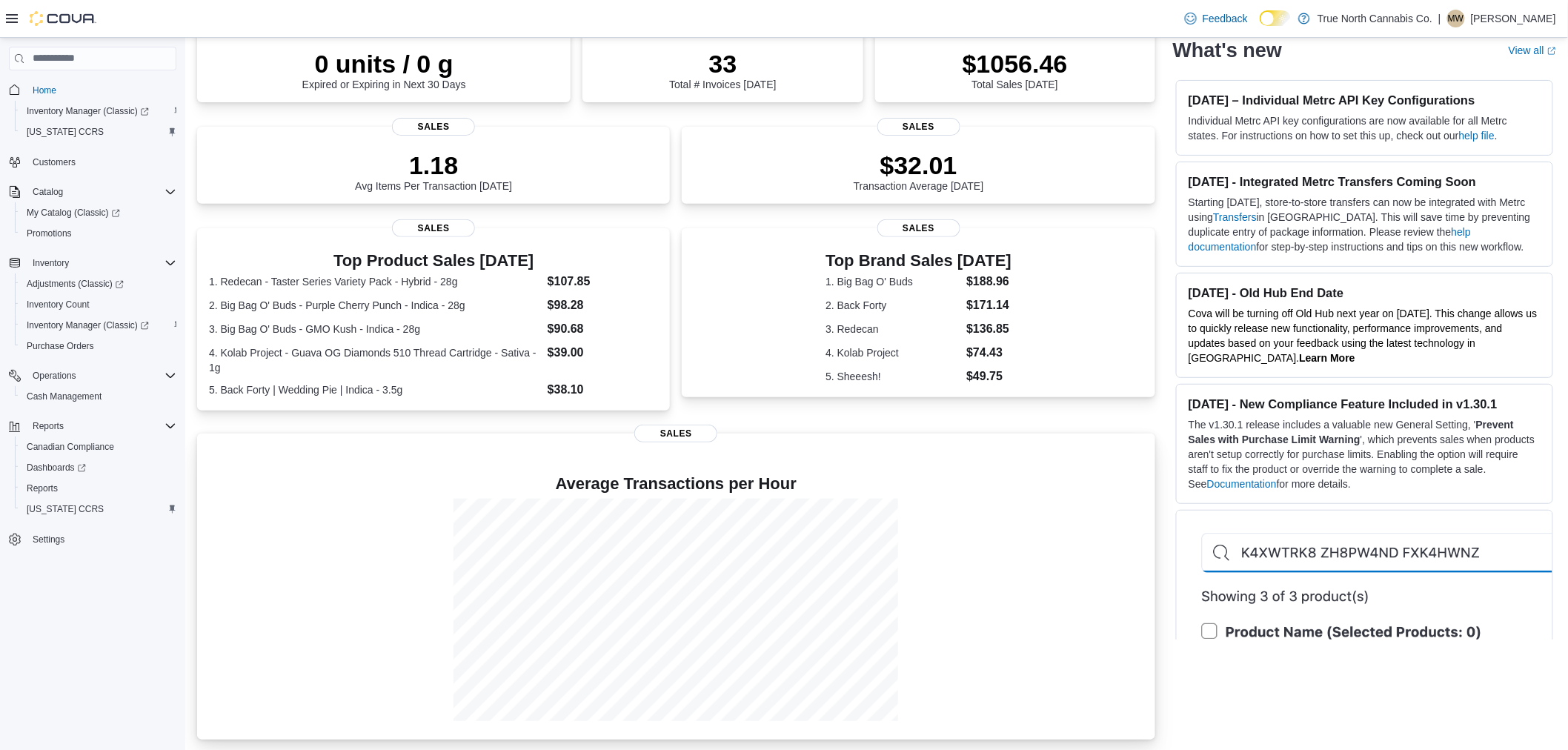
scroll to position [135, 0]
click at [62, 423] on span "Reports" at bounding box center [48, 426] width 31 height 12
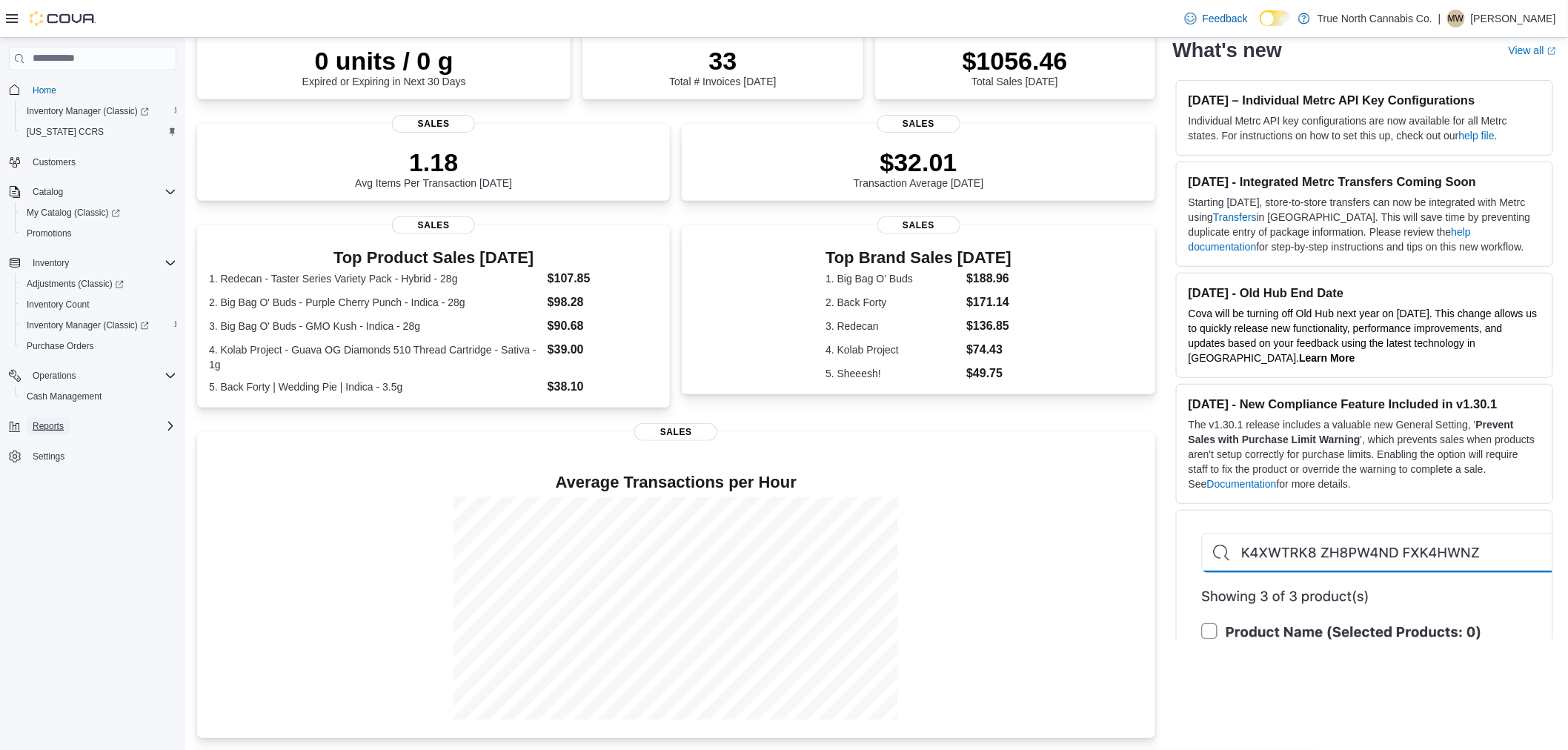
click at [62, 423] on span "Reports" at bounding box center [48, 426] width 31 height 12
click at [60, 483] on link "Reports" at bounding box center [42, 489] width 43 height 18
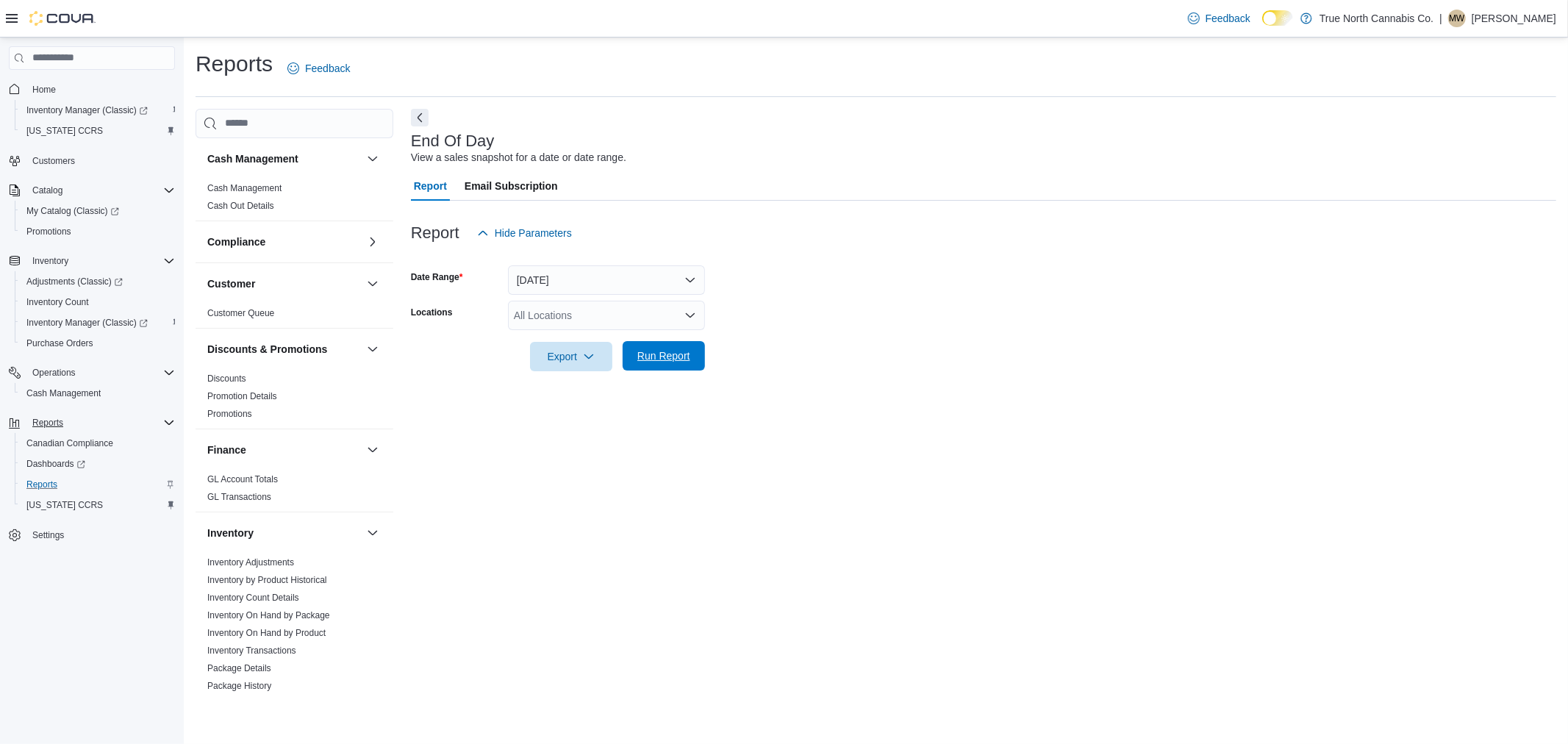
click at [654, 356] on span "Run Report" at bounding box center [663, 356] width 53 height 14
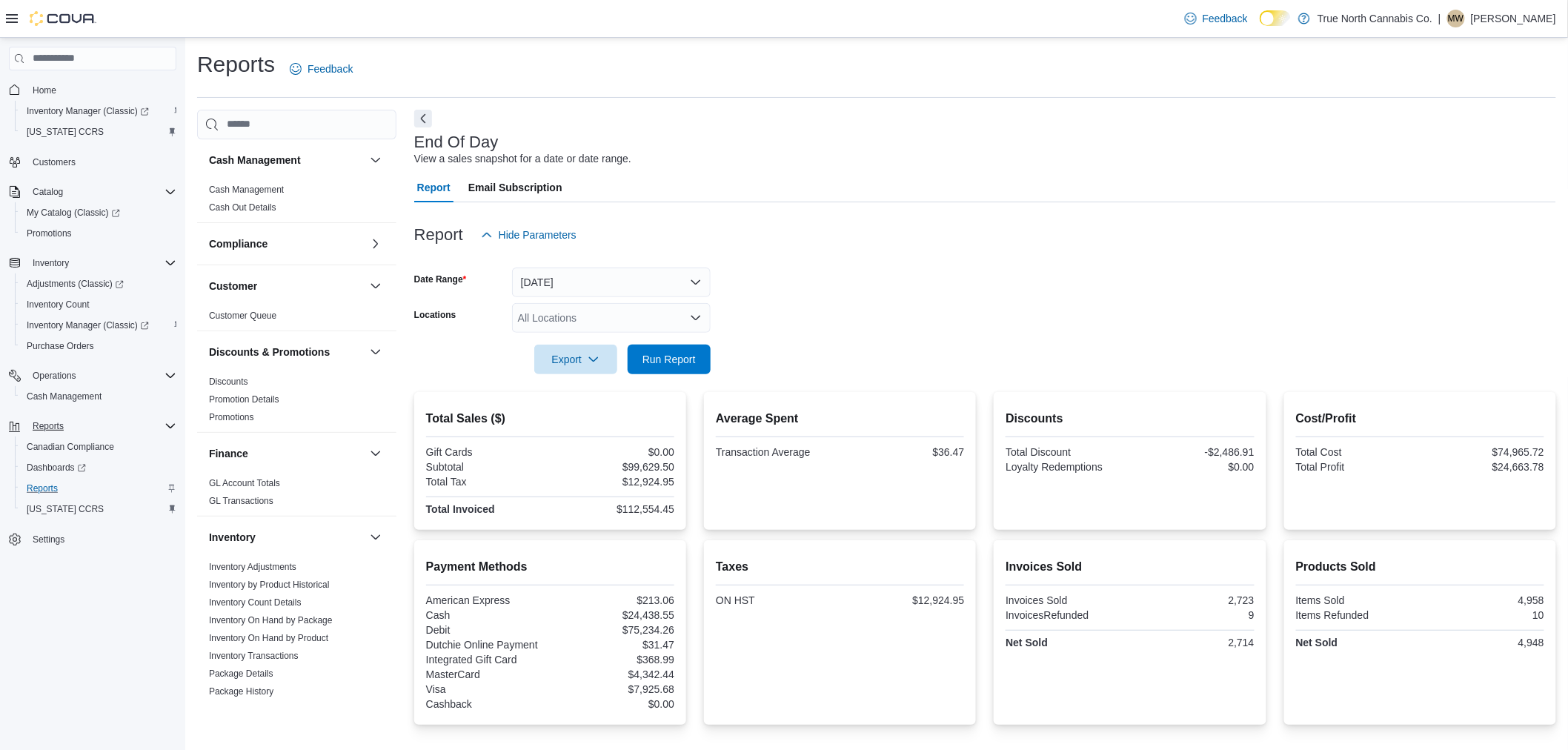
click at [698, 315] on icon "Open list of options" at bounding box center [695, 317] width 12 height 12
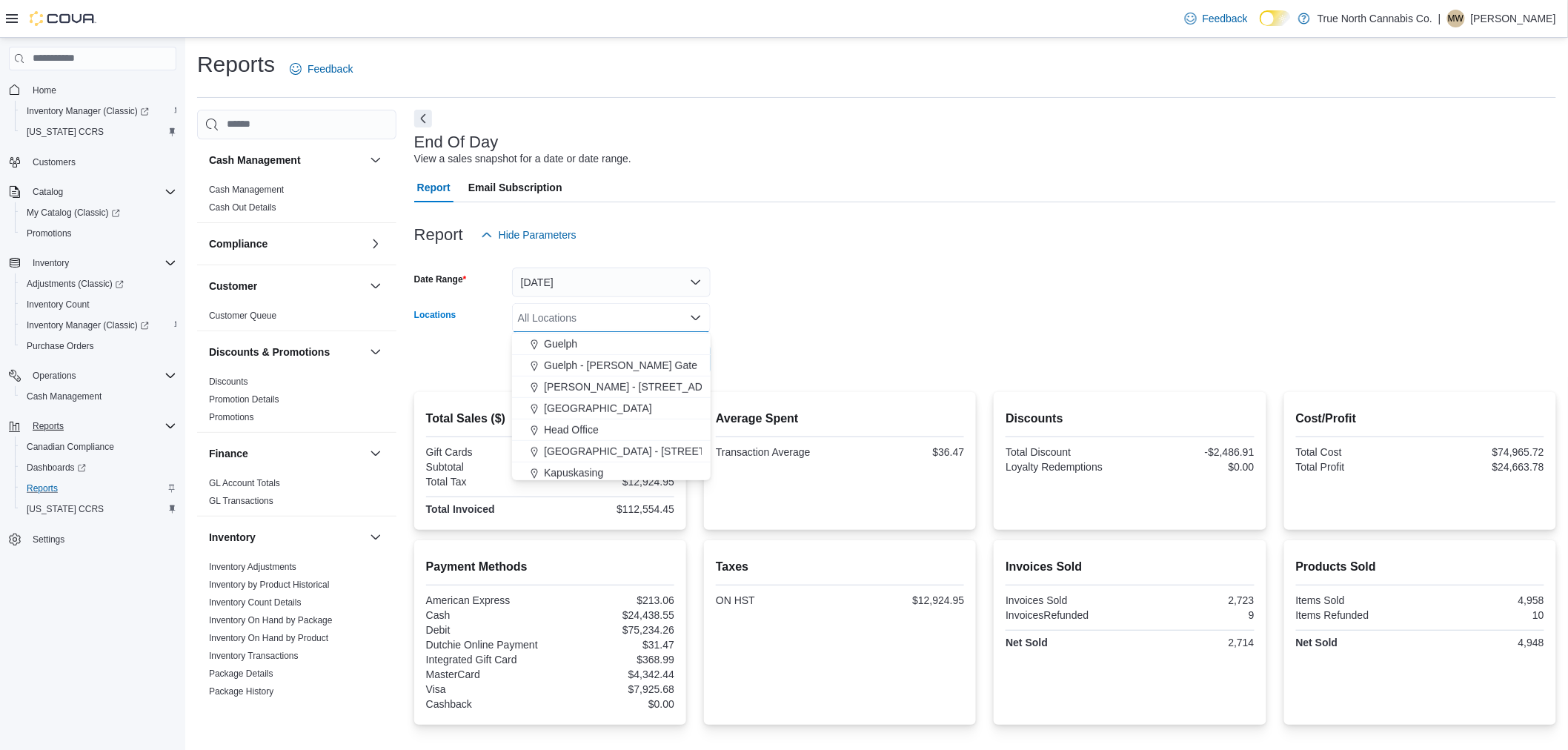
scroll to position [411, 0]
click at [606, 426] on span "[GEOGRAPHIC_DATA] - [STREET_ADDRESS]" at bounding box center [654, 425] width 221 height 14
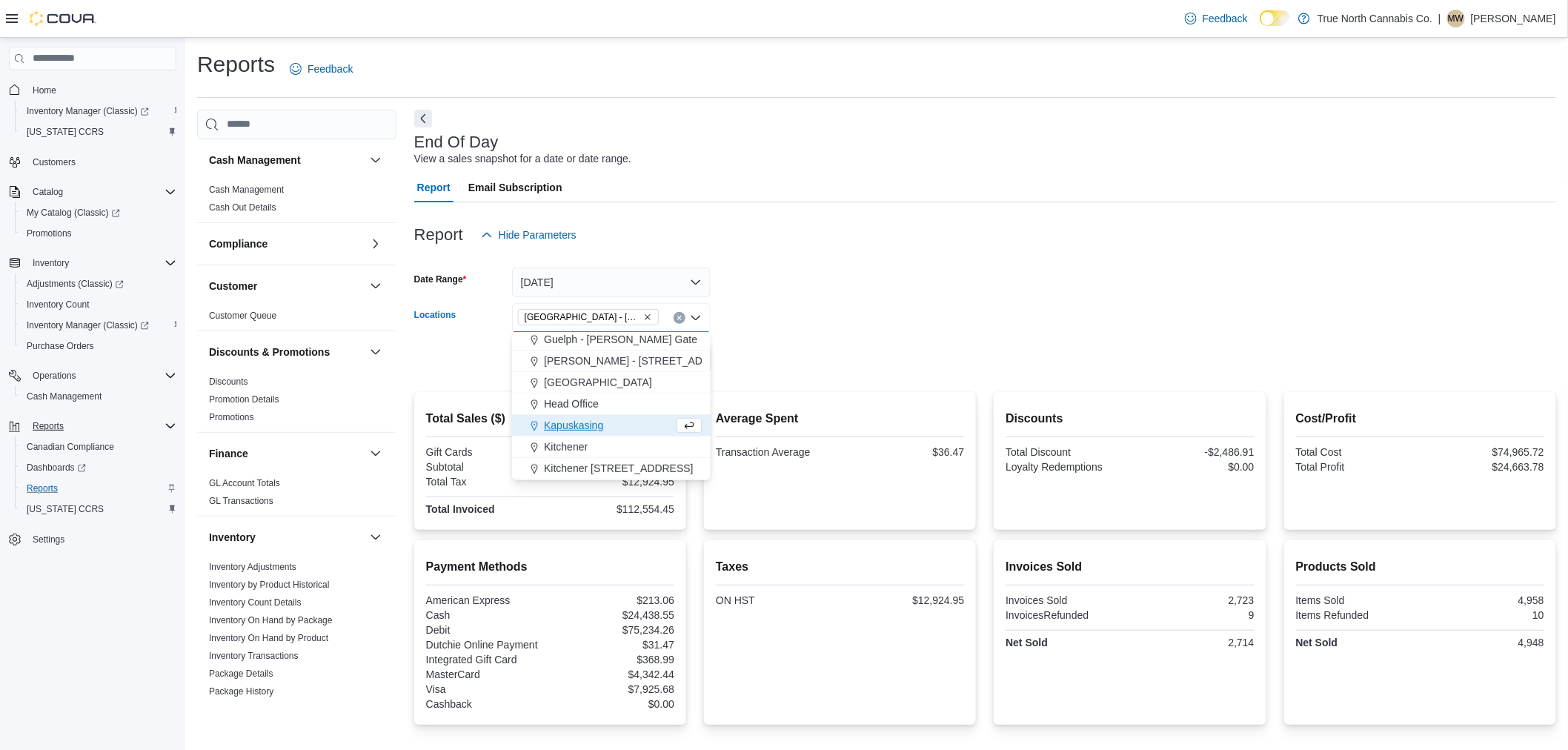
click at [974, 305] on form "Date Range [DATE] Locations [GEOGRAPHIC_DATA] - [STREET_ADDRESS] Combo box. Sel…" at bounding box center [985, 312] width 1142 height 125
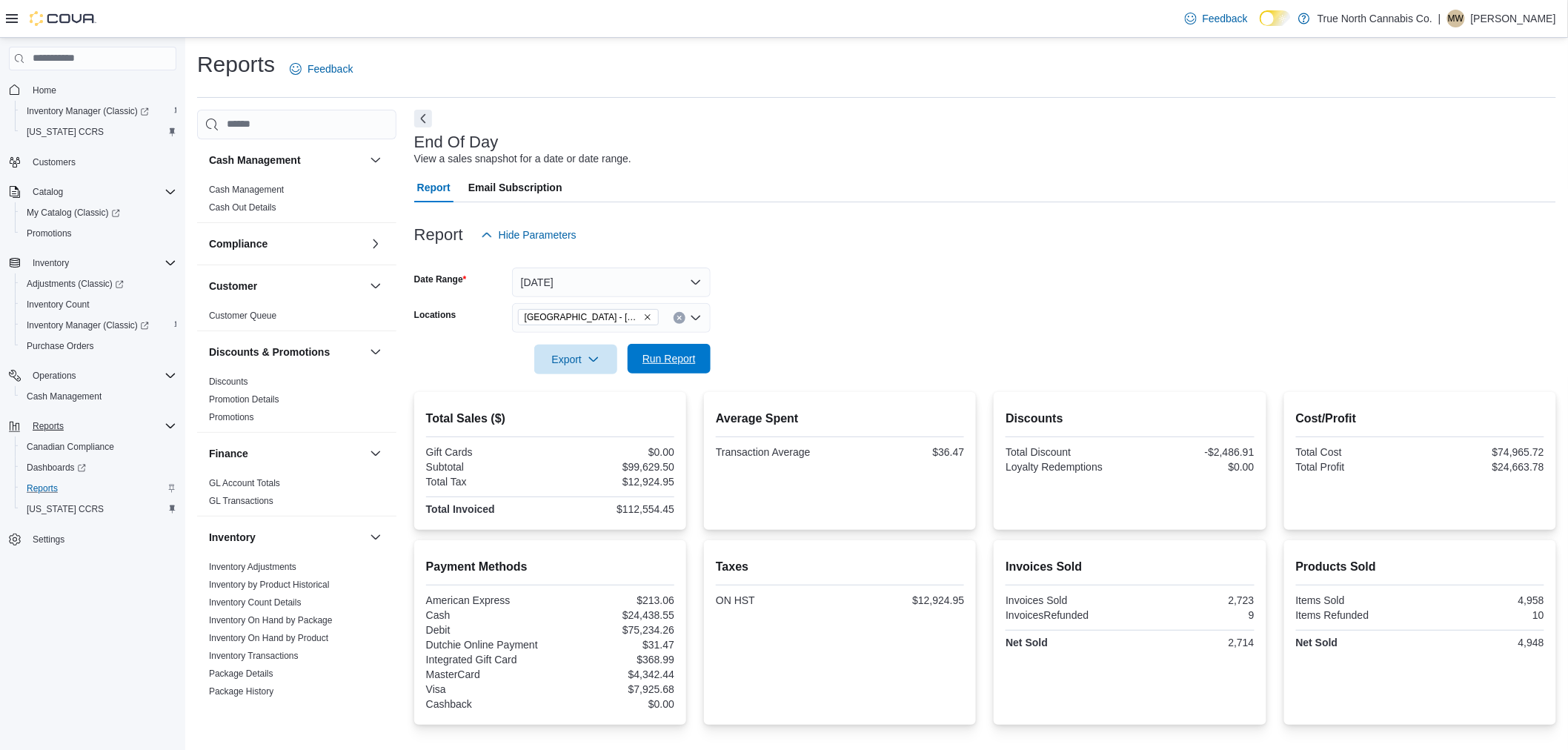
click at [692, 352] on span "Run Report" at bounding box center [669, 359] width 53 height 14
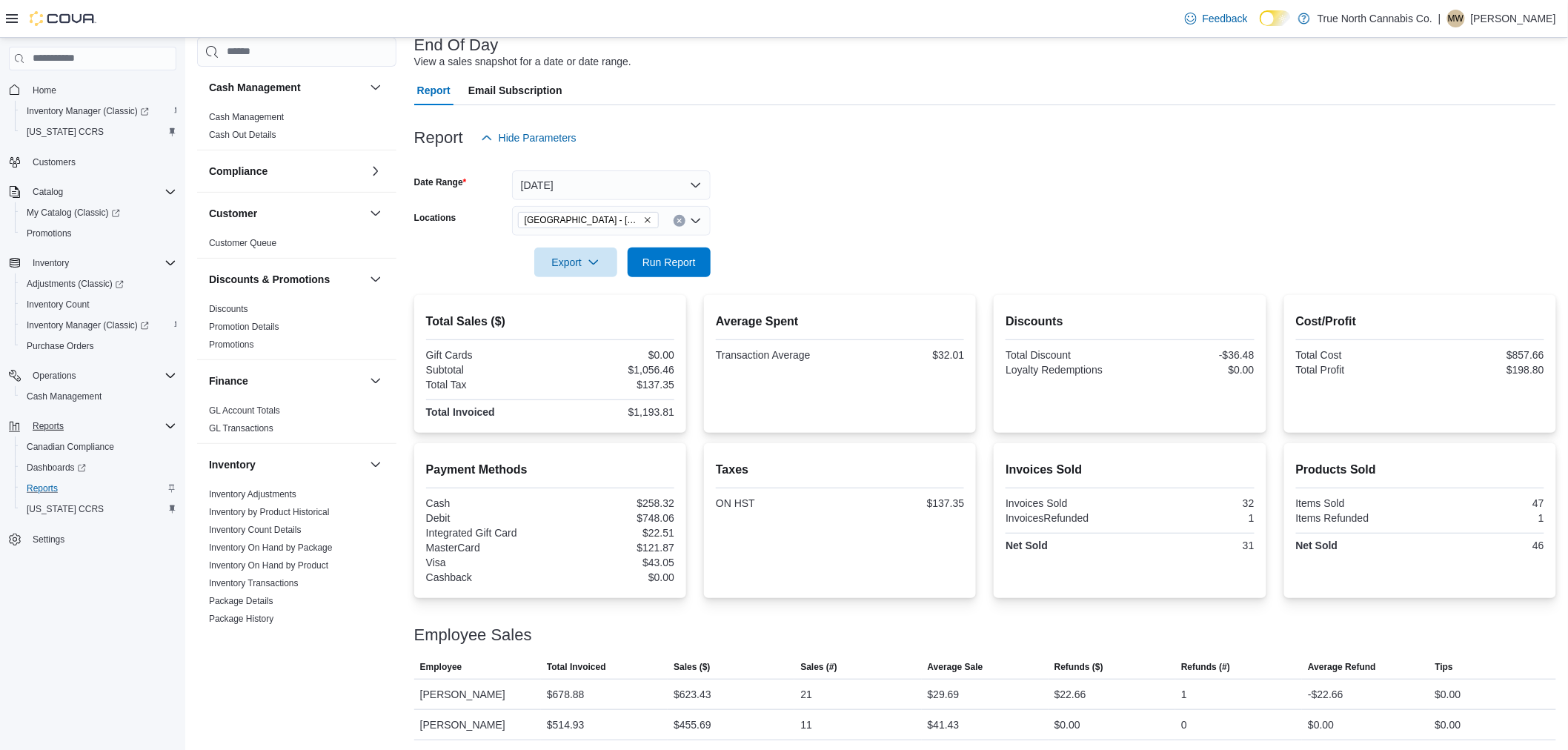
scroll to position [98, 0]
